Goal: Information Seeking & Learning: Learn about a topic

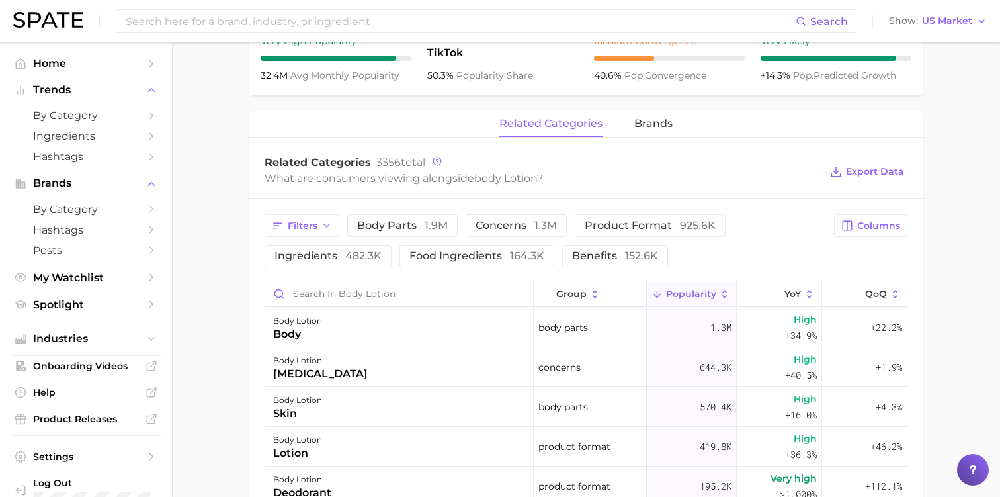
scroll to position [540, 0]
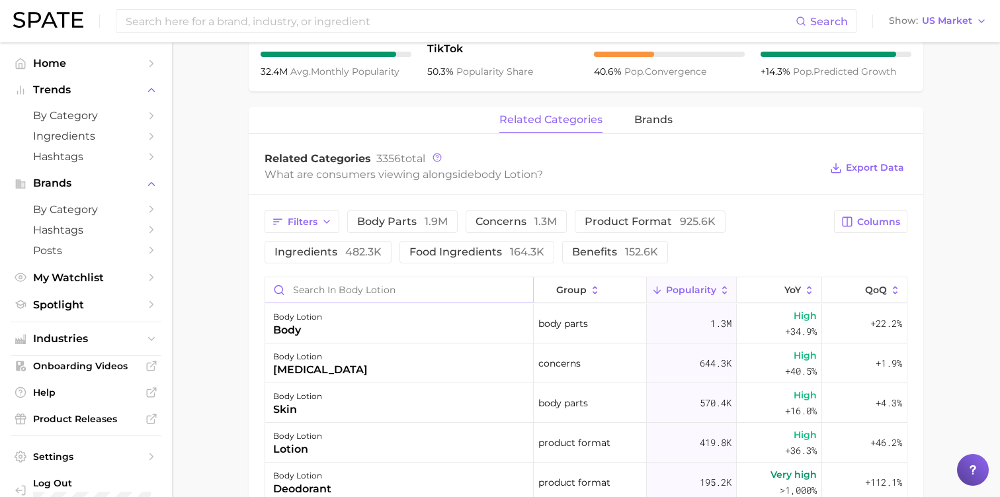
click at [323, 286] on input "Search in body lotion" at bounding box center [399, 289] width 268 height 25
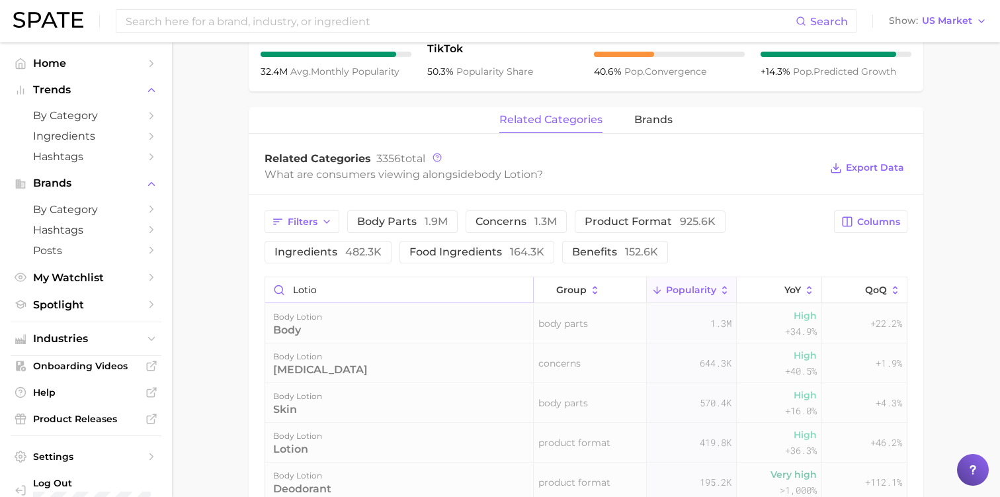
type input "lotion"
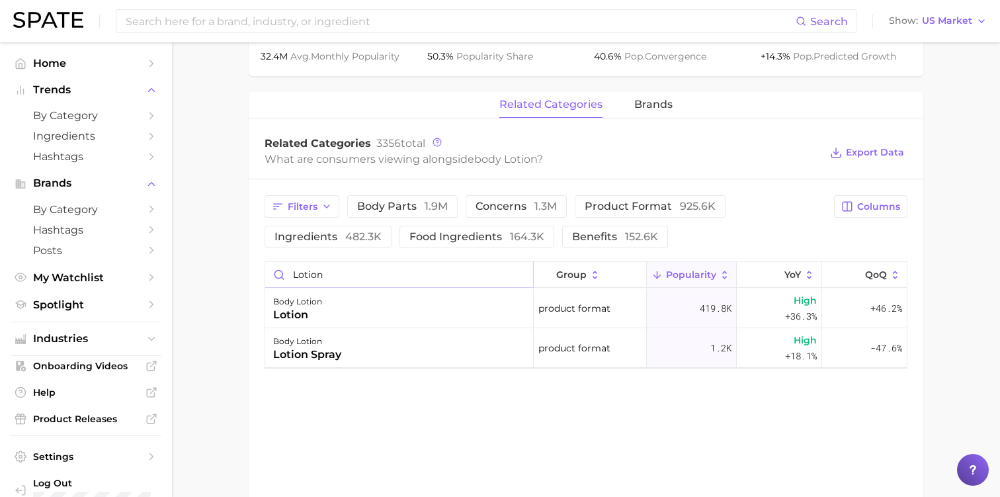
scroll to position [554, 0]
click at [522, 277] on input "lotion" at bounding box center [399, 274] width 268 height 25
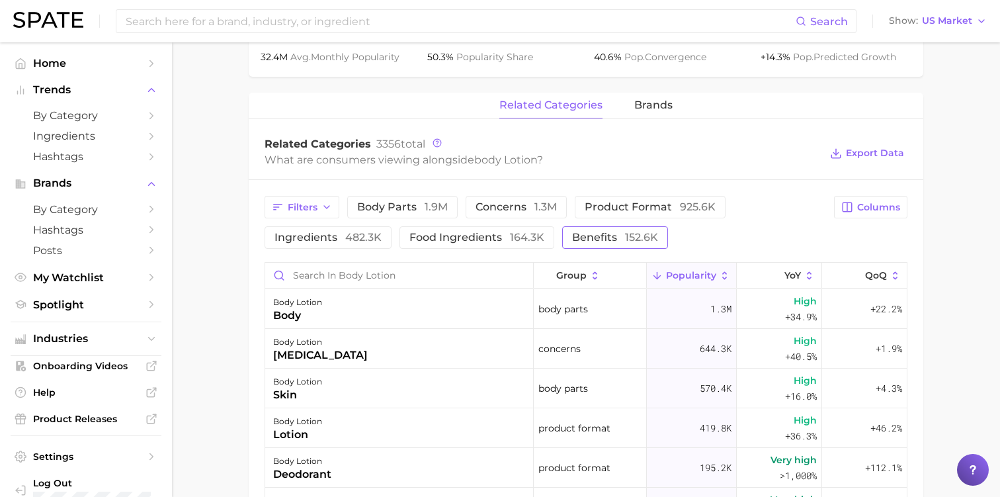
click at [579, 233] on span "benefits 152.6k" at bounding box center [615, 237] width 86 height 11
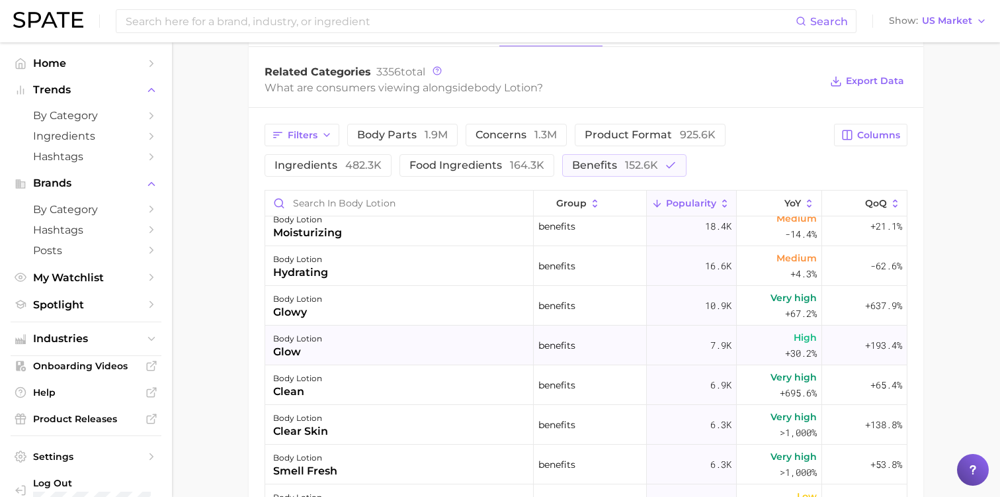
scroll to position [89, 0]
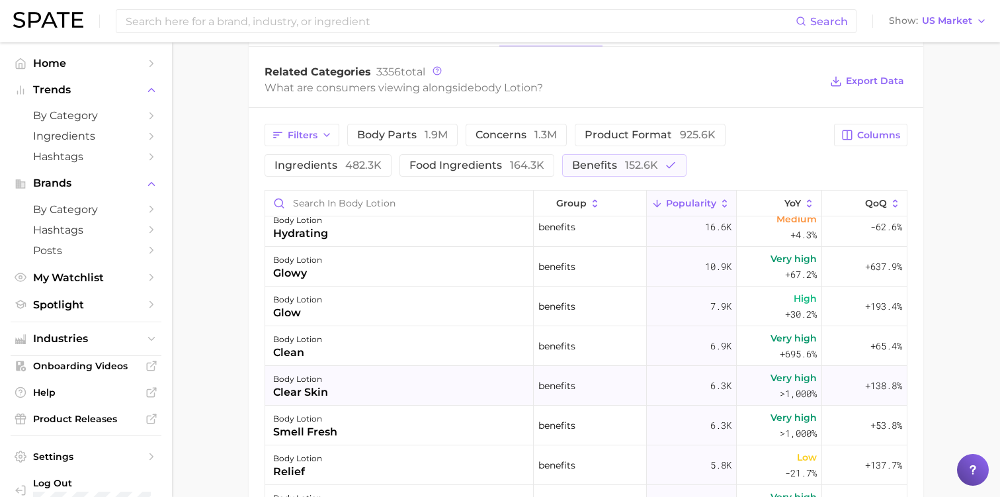
click at [376, 385] on div "body lotion clear skin" at bounding box center [399, 386] width 268 height 40
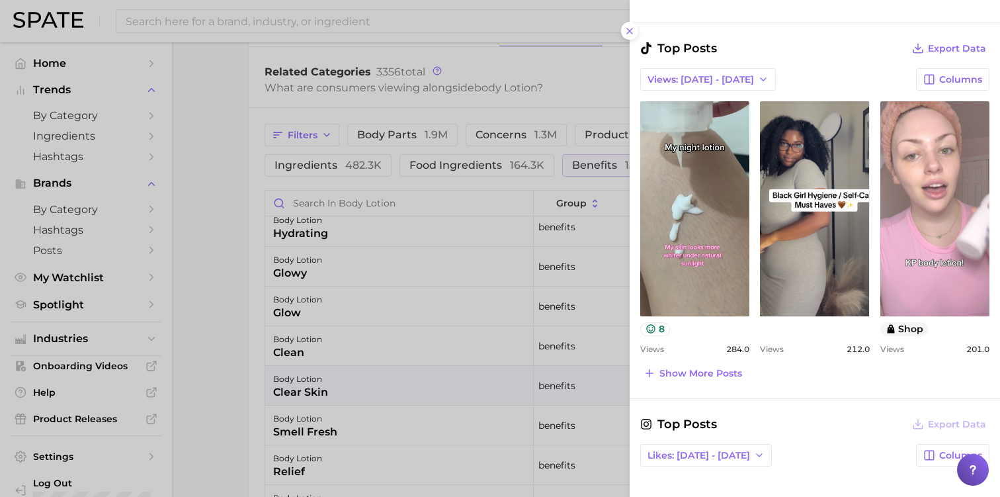
scroll to position [630, 0]
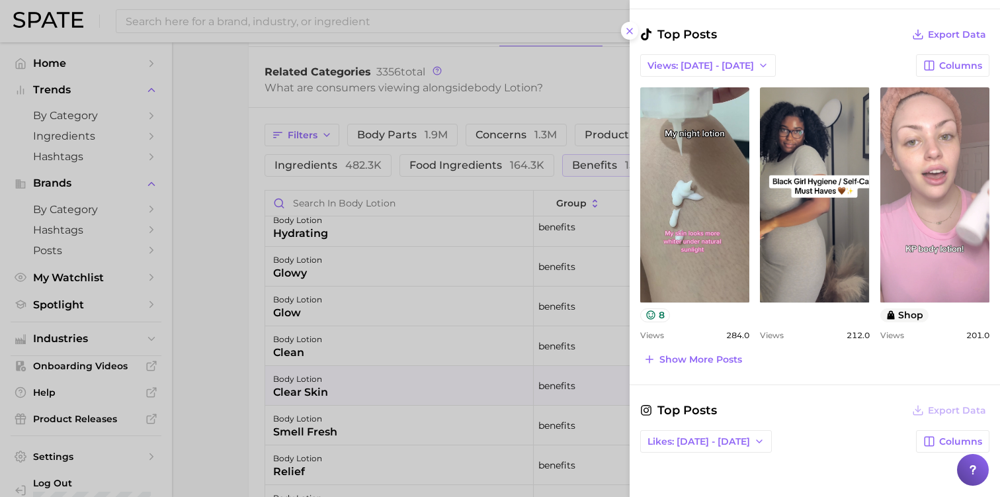
click at [918, 248] on link "view post on TikTok" at bounding box center [934, 194] width 109 height 215
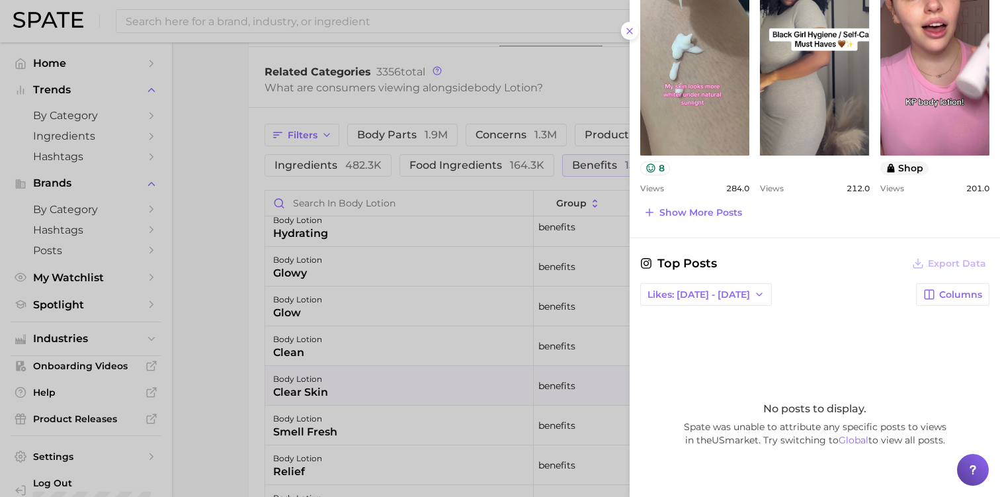
scroll to position [778, 0]
click at [409, 333] on div at bounding box center [500, 248] width 1000 height 497
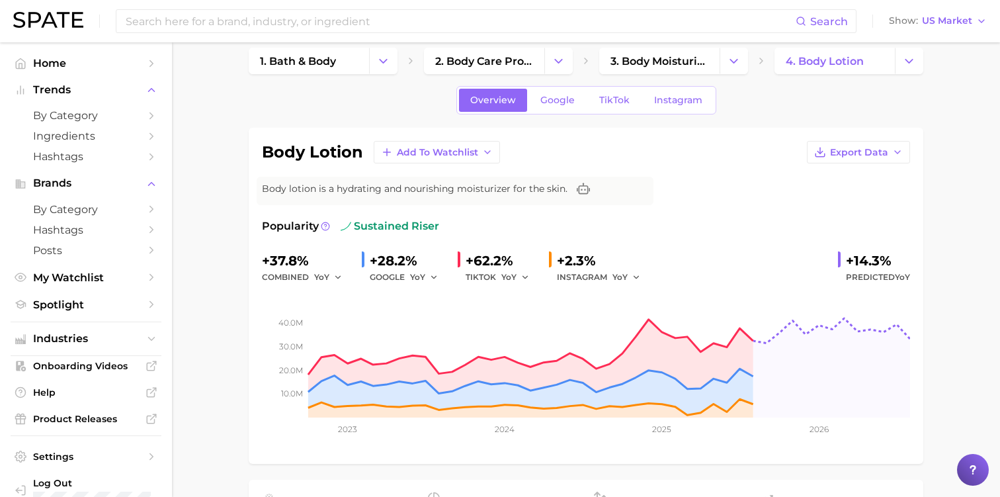
scroll to position [0, 0]
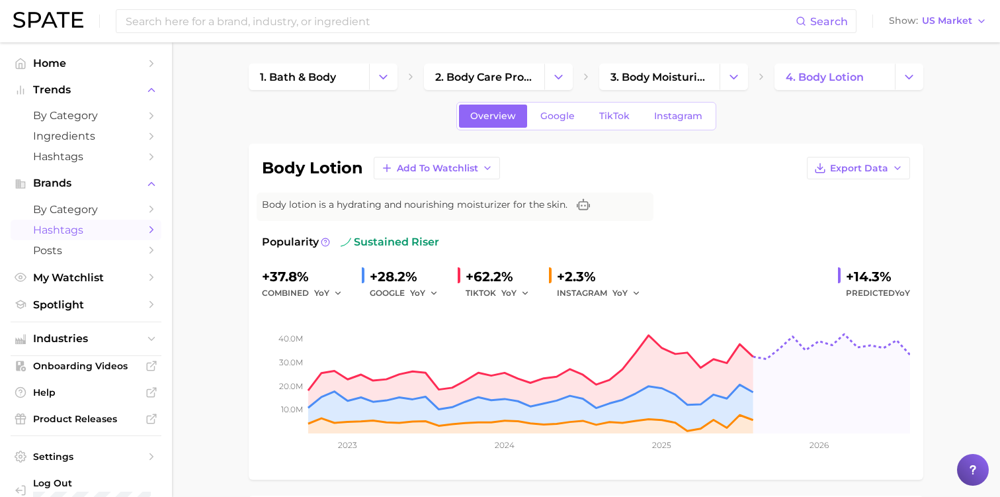
click at [78, 230] on span "Hashtags" at bounding box center [86, 229] width 106 height 13
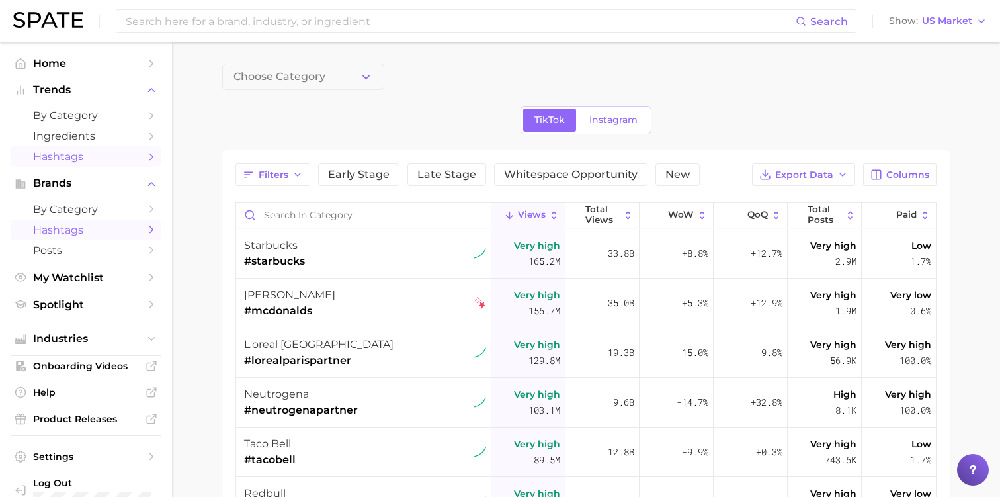
click at [69, 157] on span "Hashtags" at bounding box center [86, 156] width 106 height 13
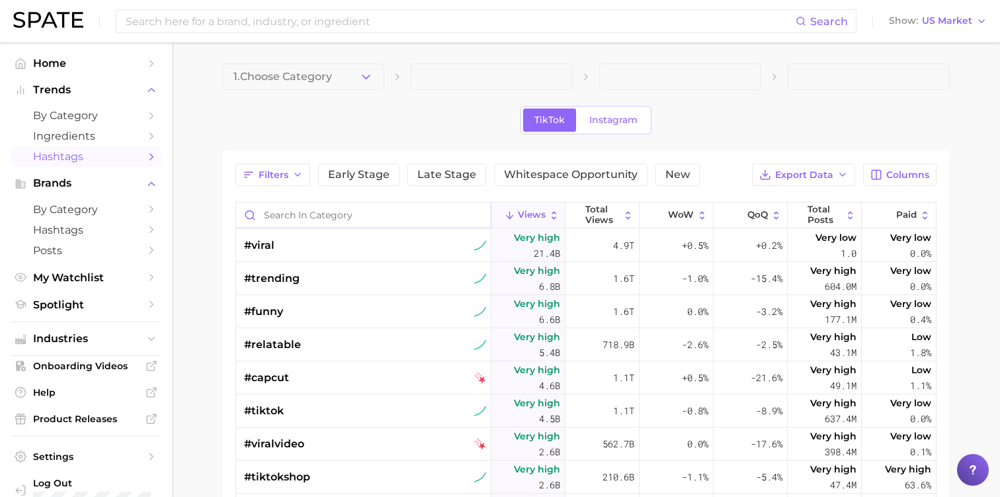
click at [296, 218] on input "Search in category" at bounding box center [363, 214] width 255 height 25
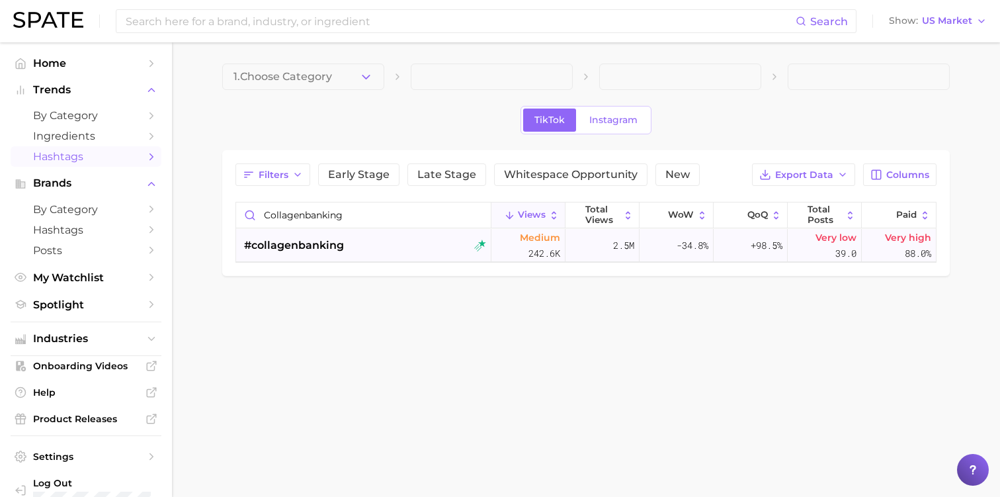
click at [346, 249] on div "#collagenbanking" at bounding box center [365, 245] width 242 height 33
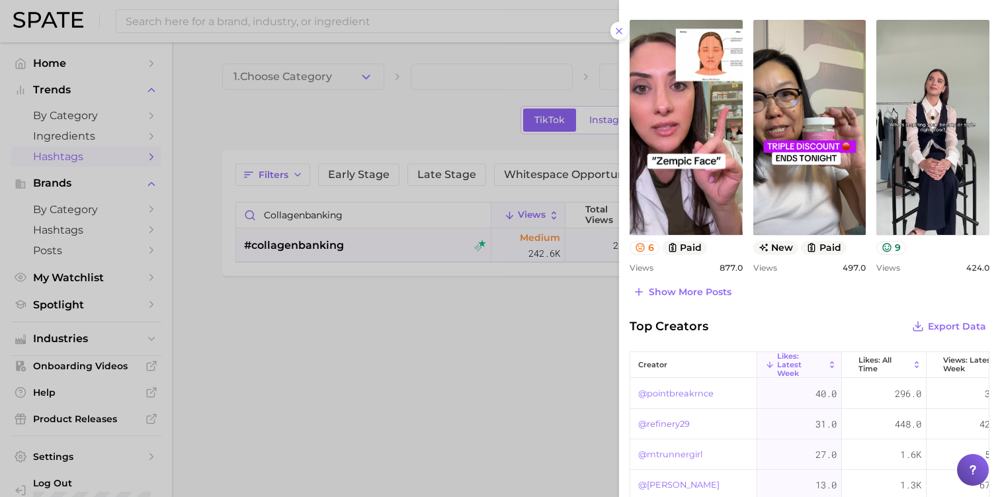
scroll to position [732, 0]
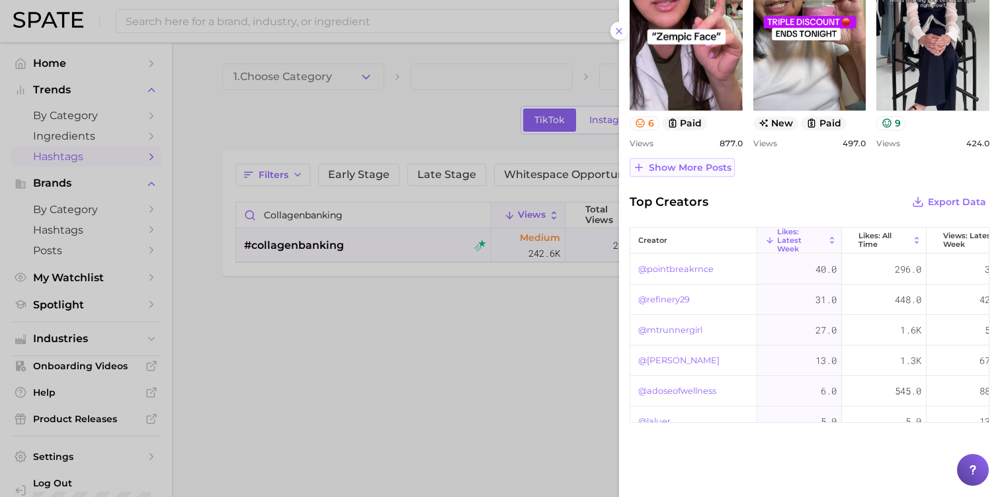
click at [665, 171] on span "Show more posts" at bounding box center [690, 167] width 83 height 11
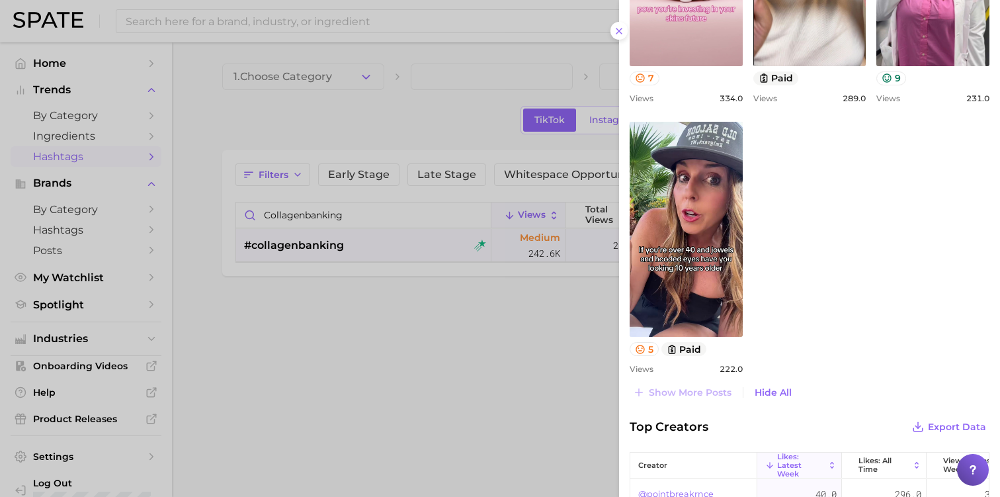
scroll to position [1050, 0]
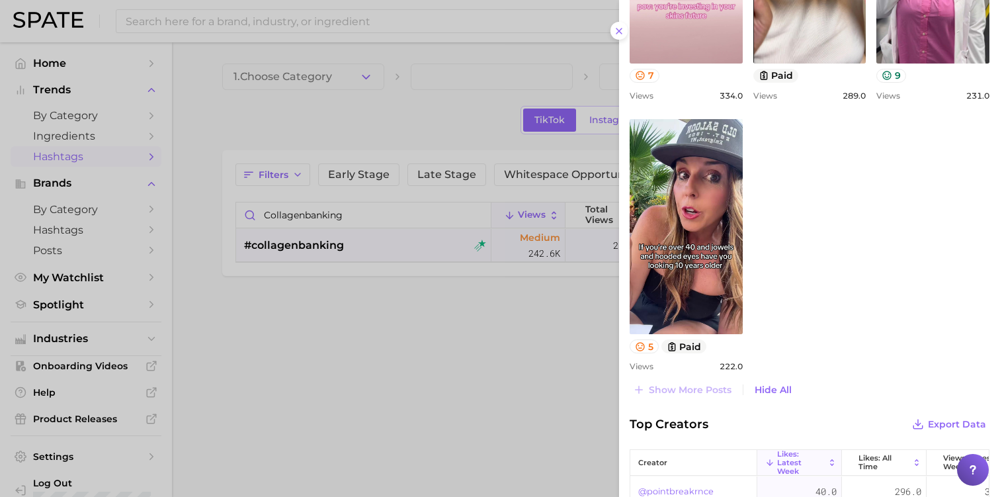
click at [526, 342] on div at bounding box center [500, 248] width 1000 height 497
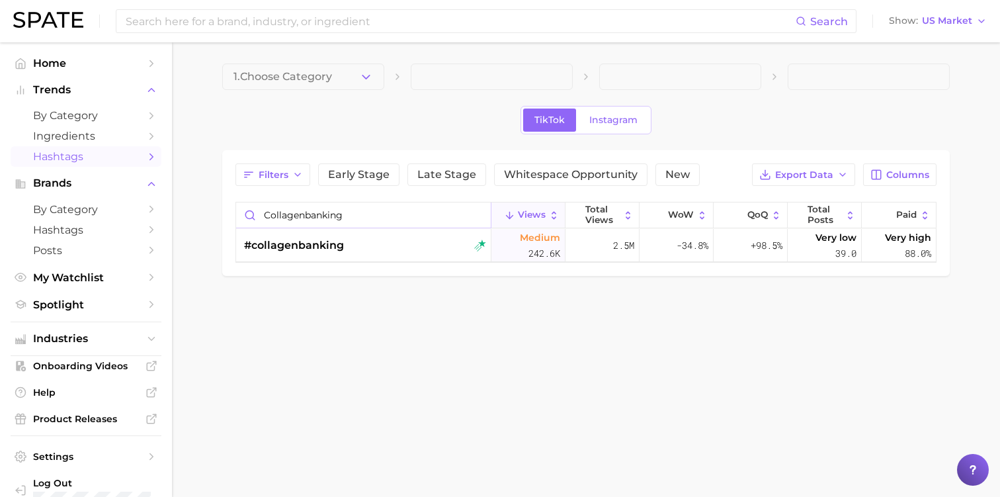
click at [311, 216] on input "collagenbanking" at bounding box center [363, 214] width 255 height 25
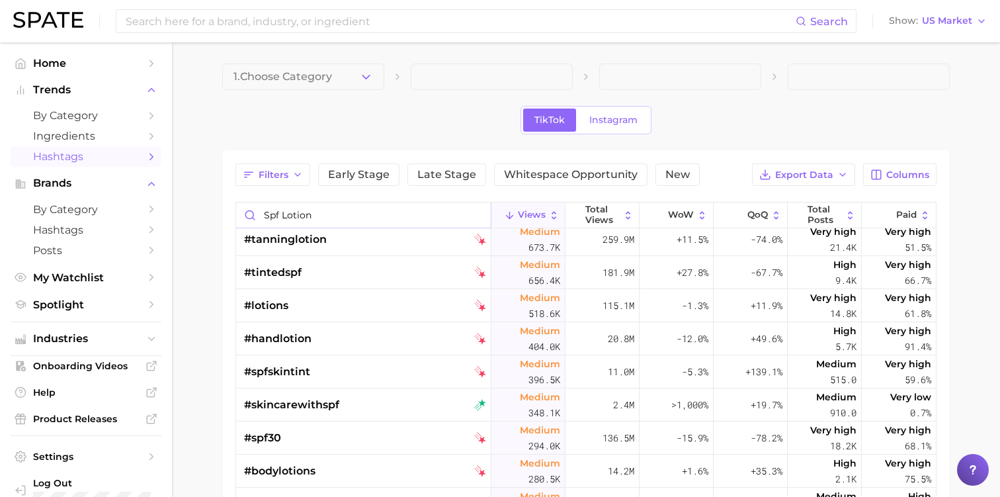
scroll to position [296, 0]
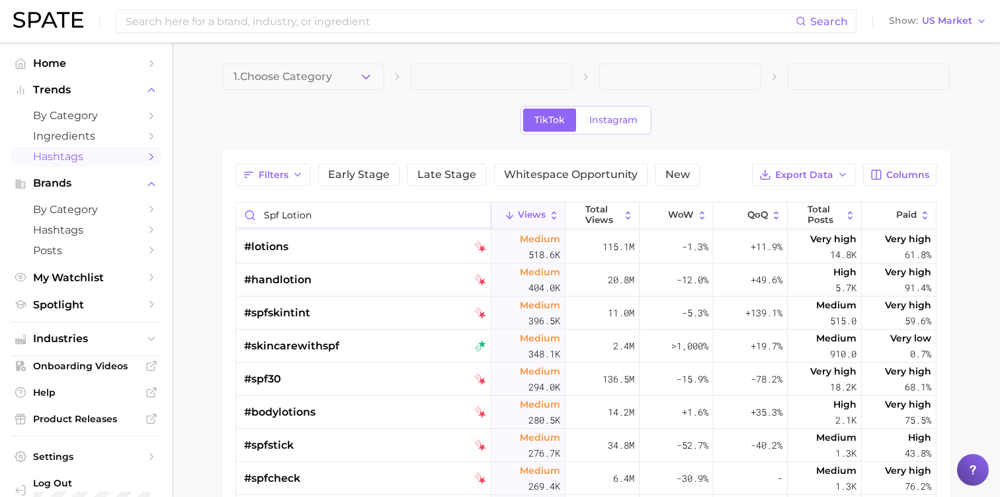
click at [324, 210] on input "spf lotion" at bounding box center [363, 214] width 255 height 25
type input "s"
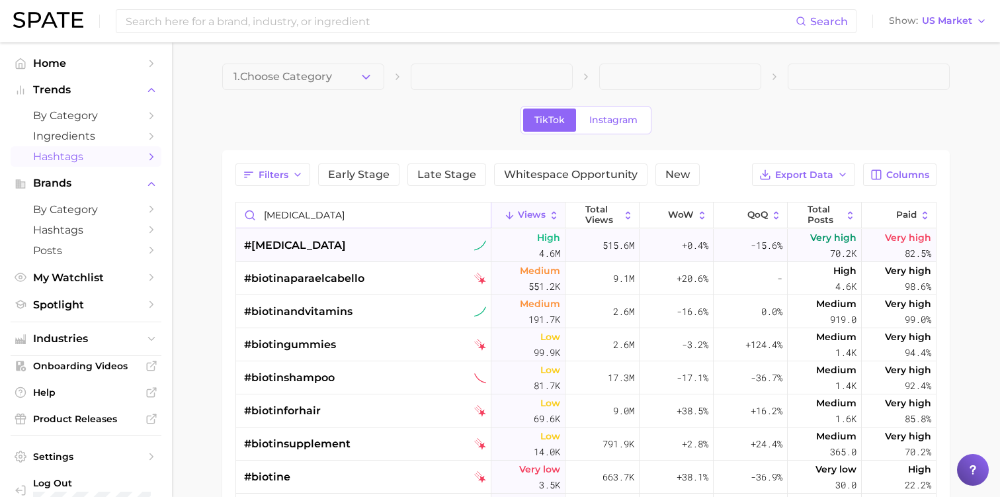
type input "[MEDICAL_DATA]"
click at [320, 240] on div "#[MEDICAL_DATA]" at bounding box center [365, 245] width 242 height 33
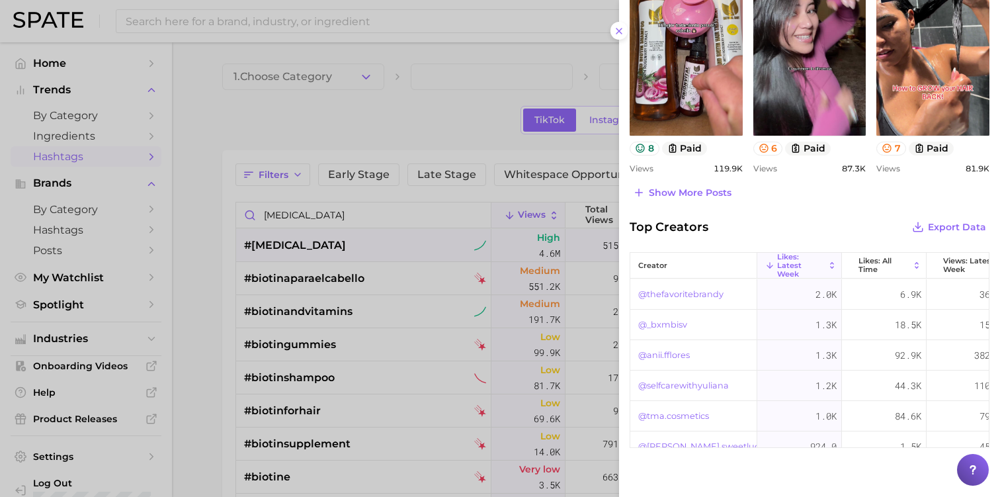
scroll to position [732, 0]
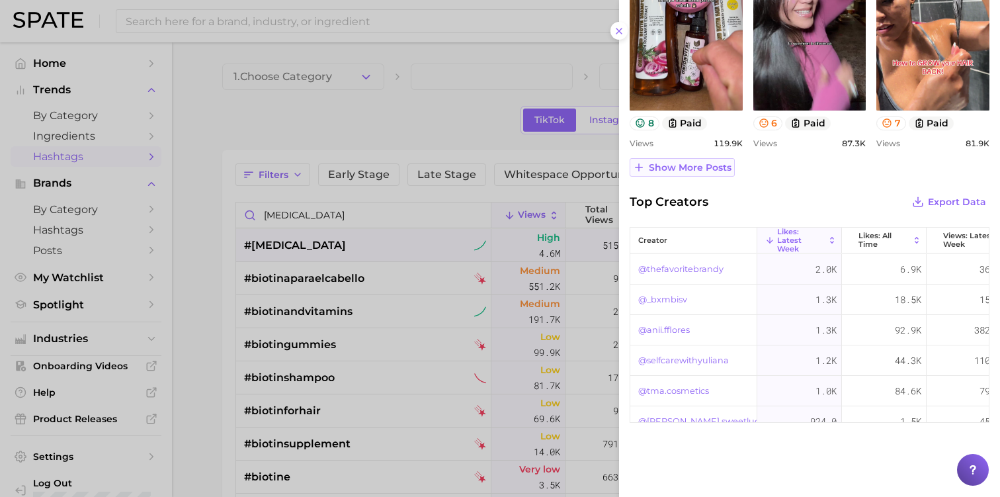
click at [697, 169] on span "Show more posts" at bounding box center [690, 167] width 83 height 11
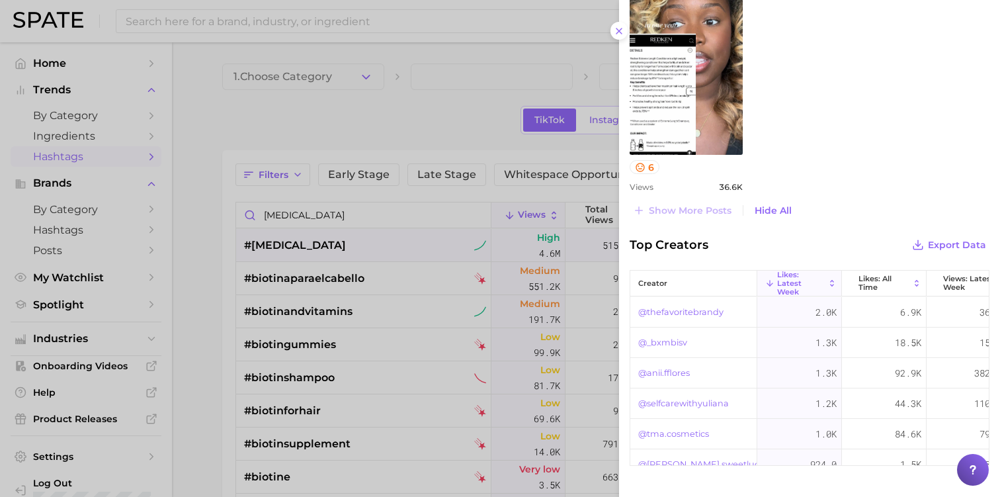
scroll to position [1272, 0]
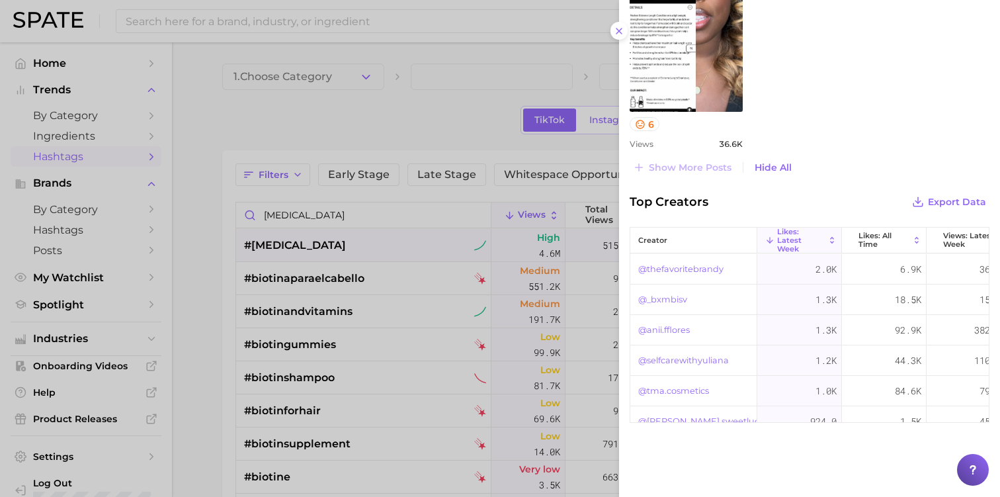
click at [462, 136] on div at bounding box center [500, 248] width 1000 height 497
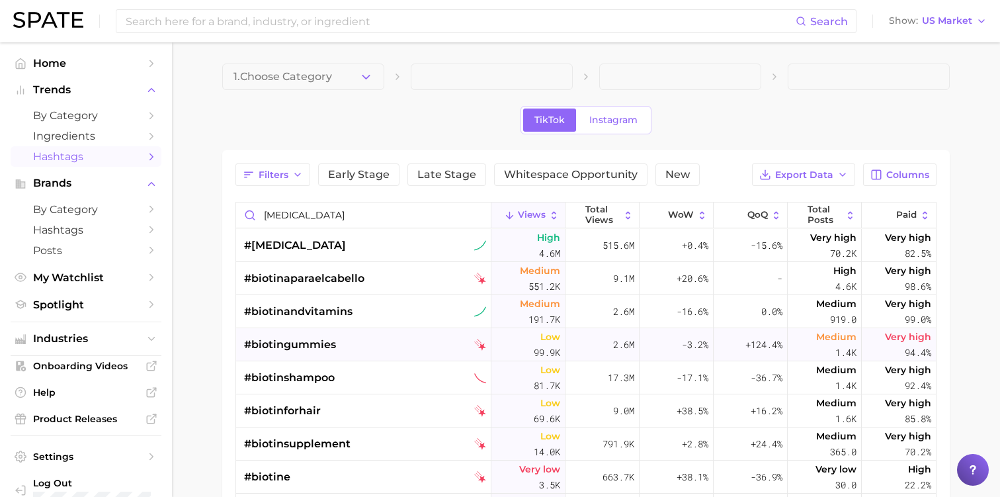
scroll to position [27, 0]
